Goal: Communication & Community: Answer question/provide support

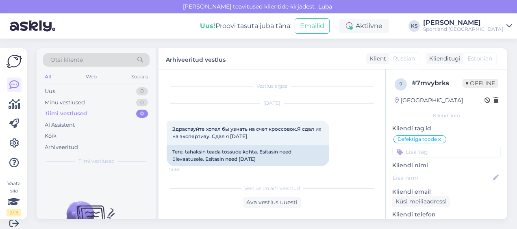
scroll to position [429, 0]
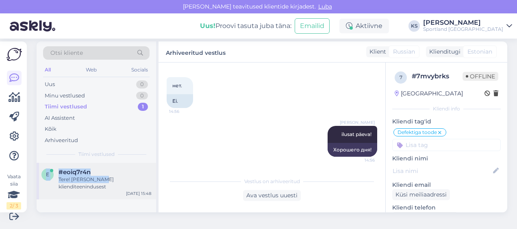
drag, startPoint x: 104, startPoint y: 162, endPoint x: 107, endPoint y: 178, distance: 16.5
click at [107, 178] on div "Otsi kliente All Web Socials Uus 0 Minu vestlused 0 Tiimi vestlused 1 AI Assist…" at bounding box center [98, 126] width 122 height 171
click at [107, 178] on div "Tere! [PERSON_NAME] klienditeenindusest" at bounding box center [105, 183] width 93 height 15
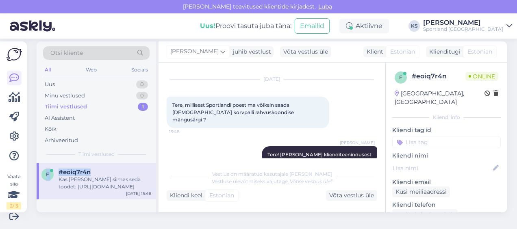
scroll to position [73, 0]
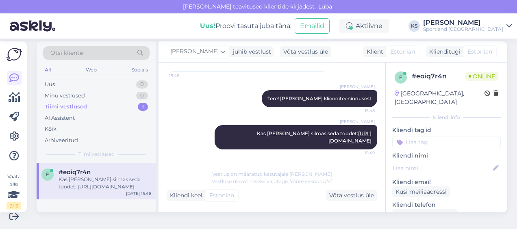
drag, startPoint x: 239, startPoint y: 168, endPoint x: 183, endPoint y: 144, distance: 61.2
click at [183, 144] on div "[PERSON_NAME] Kas [PERSON_NAME] silmas seda toodet: [URL][DOMAIN_NAME] 15:49" at bounding box center [272, 137] width 211 height 42
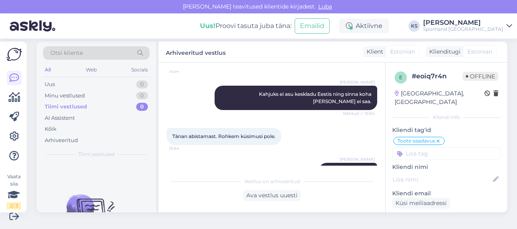
scroll to position [368, 0]
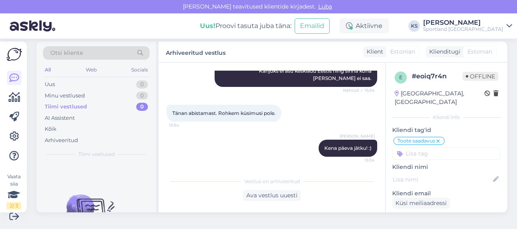
click at [481, 20] on div "[PERSON_NAME]" at bounding box center [463, 23] width 80 height 7
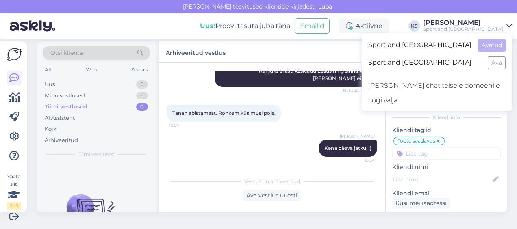
click at [498, 55] on div "Sportland [GEOGRAPHIC_DATA] Ava" at bounding box center [437, 62] width 150 height 17
click at [498, 59] on button "Ava" at bounding box center [497, 63] width 18 height 13
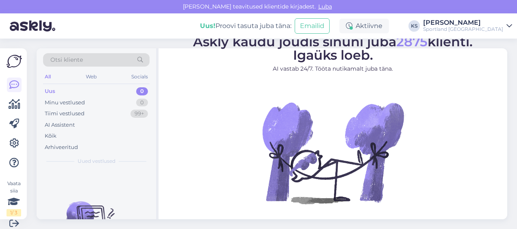
click at [485, 25] on div "[PERSON_NAME]" at bounding box center [463, 23] width 80 height 7
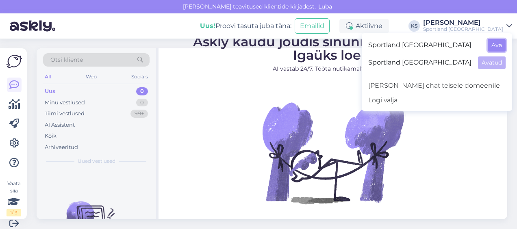
click at [499, 46] on button "Ava" at bounding box center [497, 45] width 18 height 13
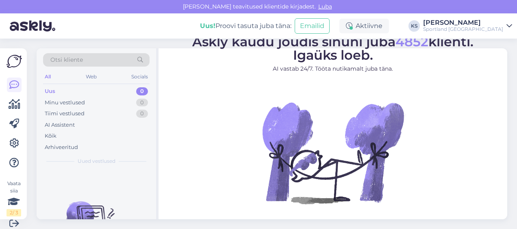
click at [480, 21] on div "[PERSON_NAME]" at bounding box center [463, 23] width 80 height 7
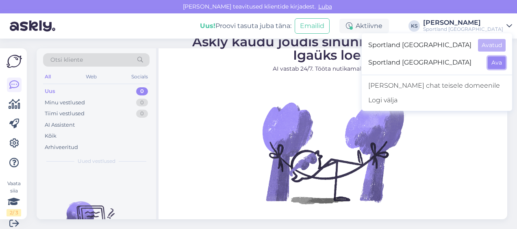
click at [495, 59] on button "Ava" at bounding box center [497, 63] width 18 height 13
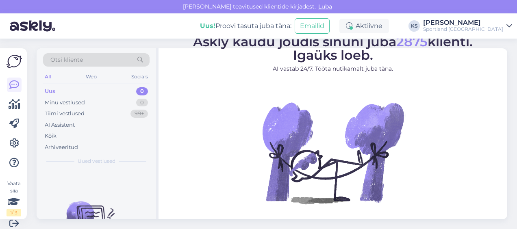
click at [485, 27] on div "Sportland [GEOGRAPHIC_DATA]" at bounding box center [463, 29] width 80 height 7
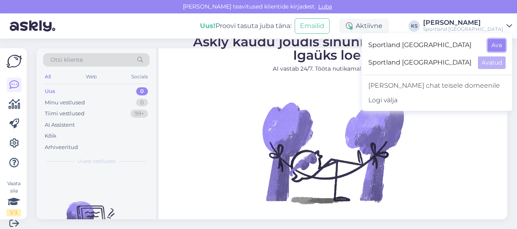
click at [498, 41] on button "Ava" at bounding box center [497, 45] width 18 height 13
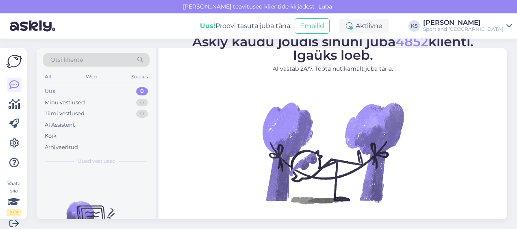
click at [479, 24] on div "[PERSON_NAME]" at bounding box center [463, 23] width 80 height 7
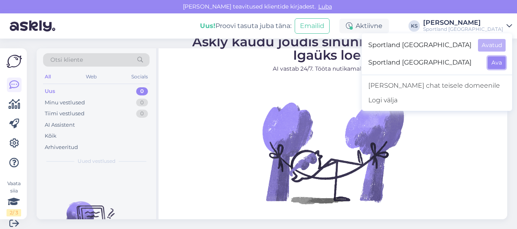
click at [494, 61] on button "Ava" at bounding box center [497, 63] width 18 height 13
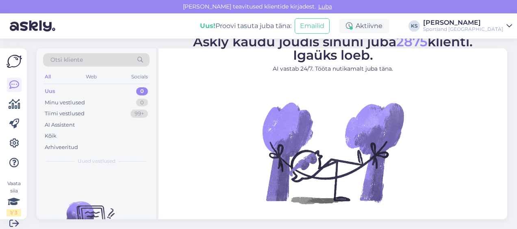
click at [479, 31] on div "Sportland [GEOGRAPHIC_DATA]" at bounding box center [463, 29] width 80 height 7
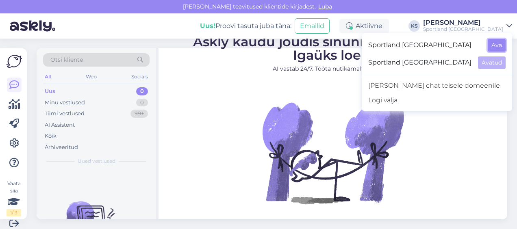
click at [498, 45] on button "Ava" at bounding box center [497, 45] width 18 height 13
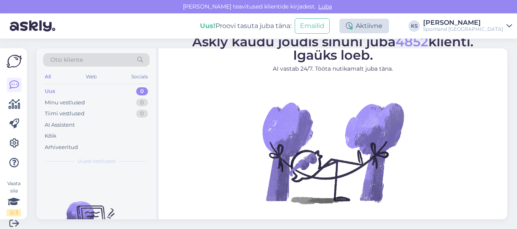
click at [389, 28] on div "Aktiivne" at bounding box center [364, 26] width 50 height 15
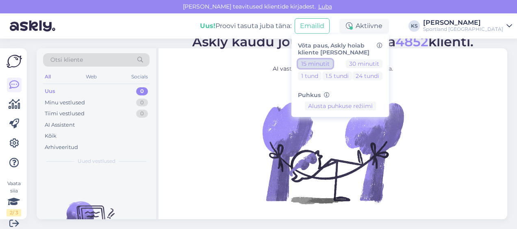
click at [333, 62] on button "15 minutit" at bounding box center [315, 63] width 35 height 9
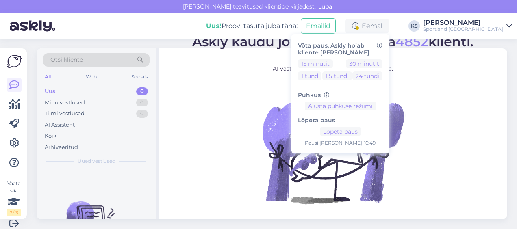
click at [489, 20] on div "[PERSON_NAME]" at bounding box center [463, 23] width 80 height 7
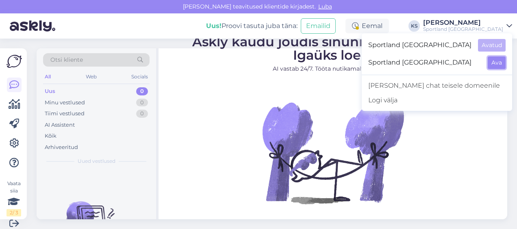
click at [498, 61] on button "Ava" at bounding box center [497, 63] width 18 height 13
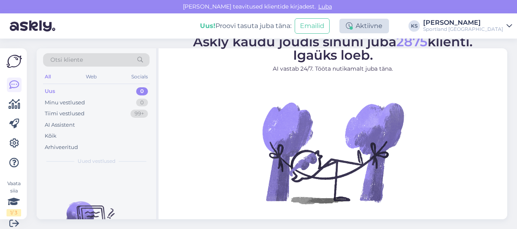
click at [389, 23] on div "Aktiivne" at bounding box center [364, 26] width 50 height 15
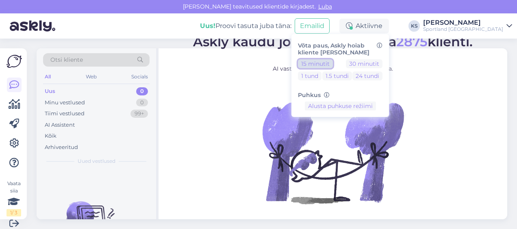
click at [333, 60] on button "15 minutit" at bounding box center [315, 63] width 35 height 9
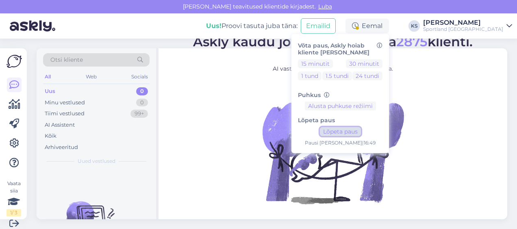
click at [361, 135] on button "Lõpeta paus" at bounding box center [340, 131] width 41 height 9
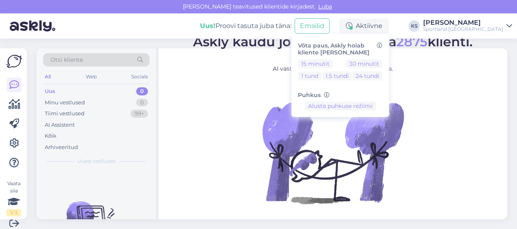
click at [481, 22] on div "[PERSON_NAME]" at bounding box center [463, 23] width 80 height 7
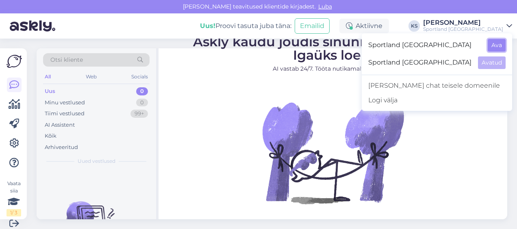
click at [492, 50] on button "Ava" at bounding box center [497, 45] width 18 height 13
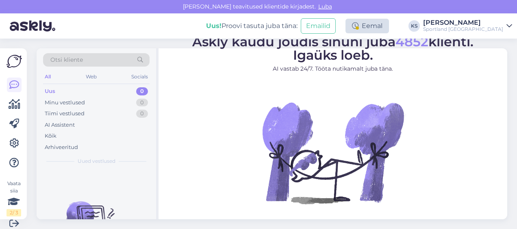
click at [389, 30] on div "Eemal" at bounding box center [368, 26] width 44 height 15
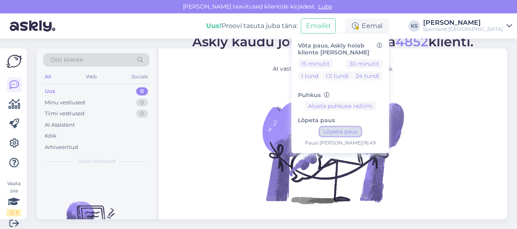
click at [361, 128] on button "Lõpeta paus" at bounding box center [340, 131] width 41 height 9
